Goal: Navigation & Orientation: Find specific page/section

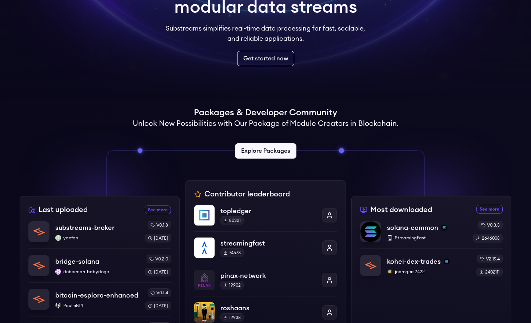
scroll to position [232, 0]
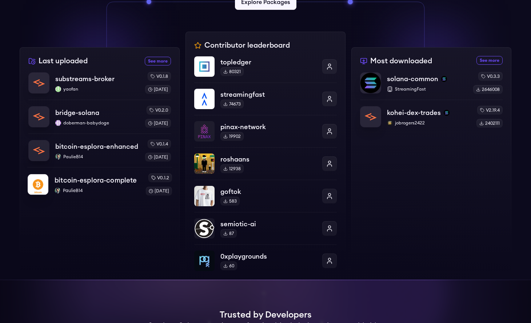
click at [98, 192] on p "PaulieB14" at bounding box center [97, 191] width 85 height 6
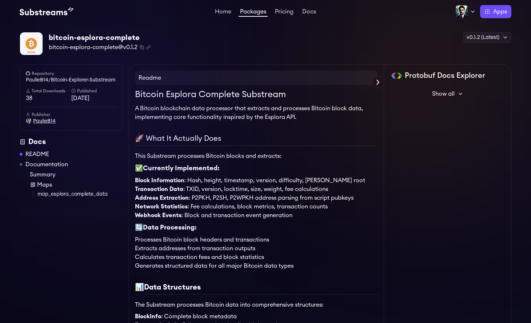
click at [40, 121] on span "PaulieB14" at bounding box center [44, 121] width 23 height 7
